Goal: Task Accomplishment & Management: Manage account settings

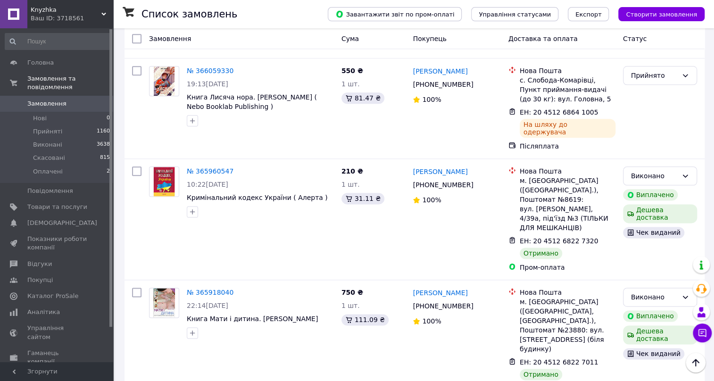
scroll to position [472, 0]
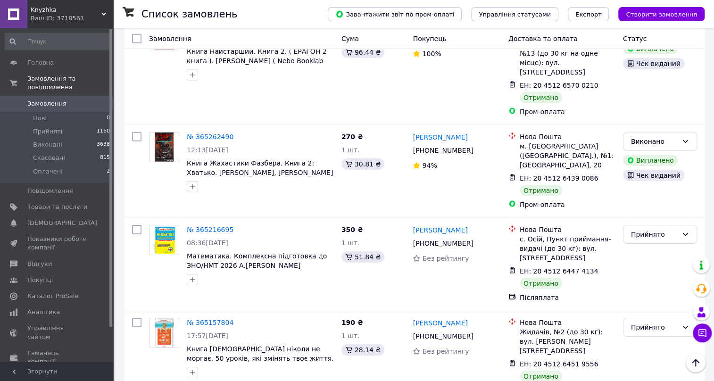
scroll to position [1500, 0]
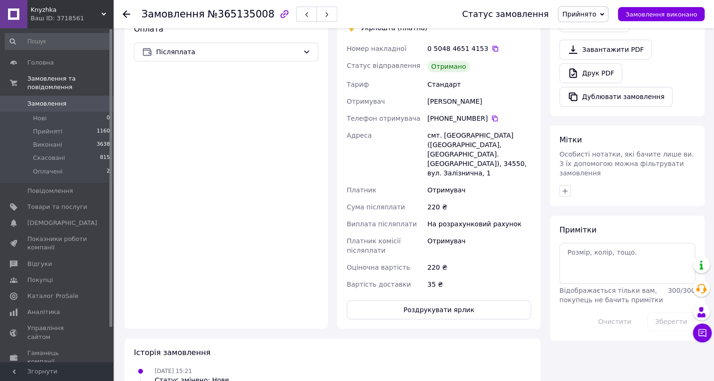
scroll to position [430, 0]
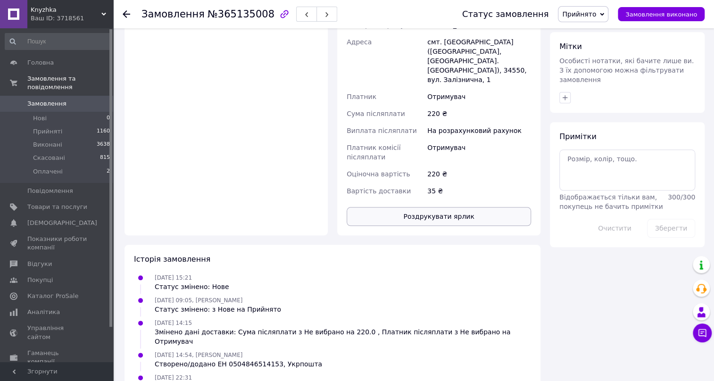
click at [419, 207] on button "Роздрукувати ярлик" at bounding box center [439, 216] width 184 height 19
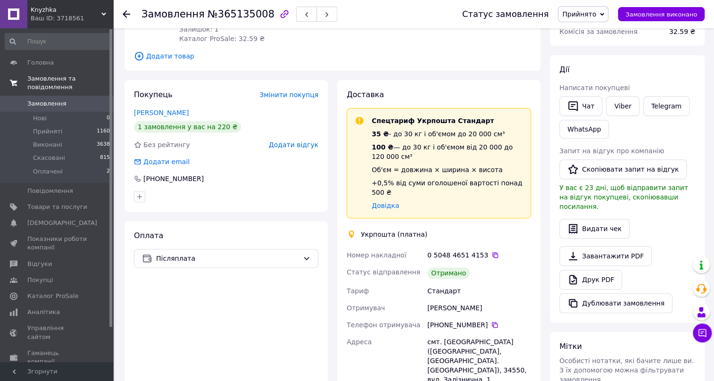
scroll to position [0, 0]
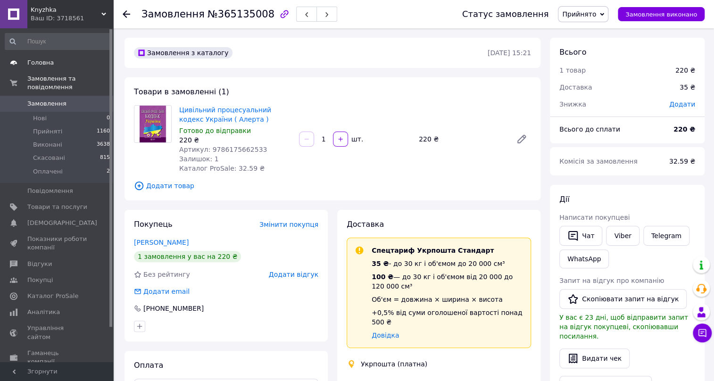
click at [40, 63] on span "Головна" at bounding box center [40, 62] width 26 height 8
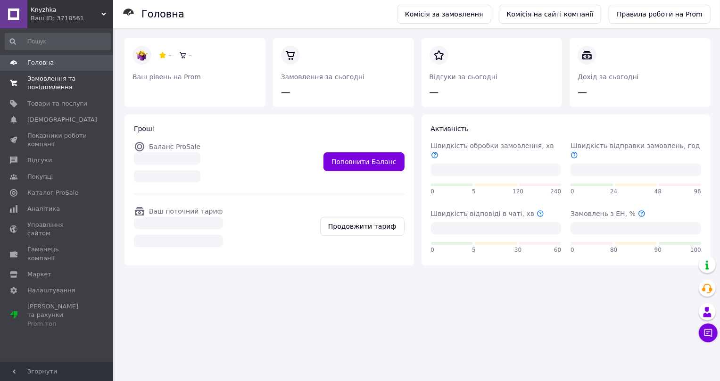
click at [47, 83] on span "Замовлення та повідомлення" at bounding box center [57, 83] width 60 height 17
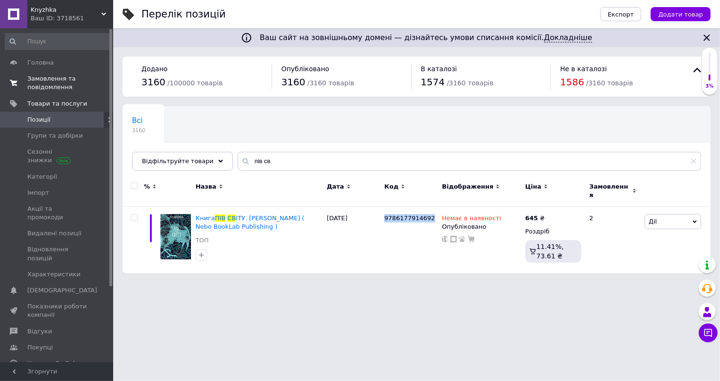
click at [55, 78] on span "Замовлення та повідомлення" at bounding box center [57, 83] width 60 height 17
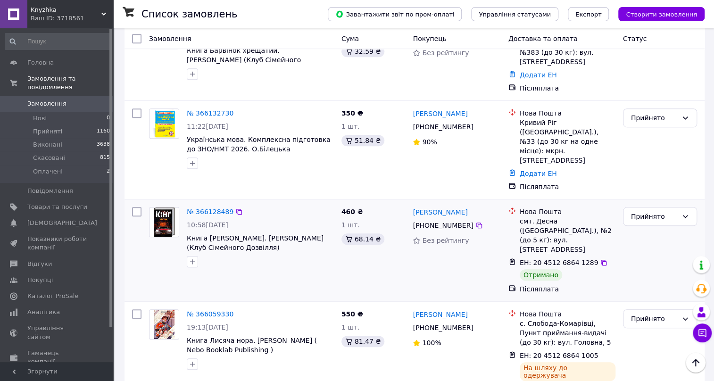
scroll to position [300, 0]
